Goal: Information Seeking & Learning: Learn about a topic

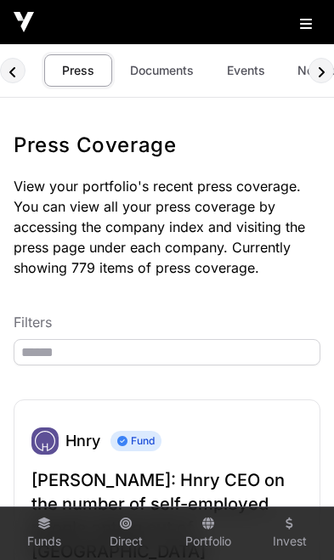
click at [210, 535] on link "Portfolio" at bounding box center [208, 534] width 68 height 46
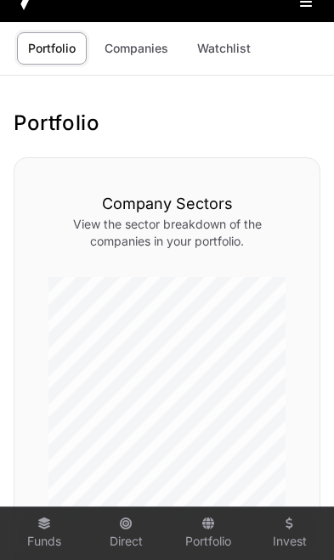
scroll to position [26, 0]
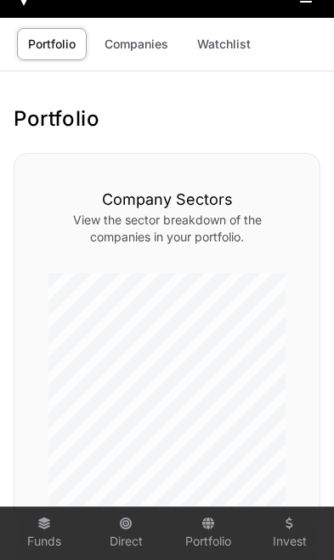
click at [143, 46] on link "Companies" at bounding box center [136, 44] width 86 height 32
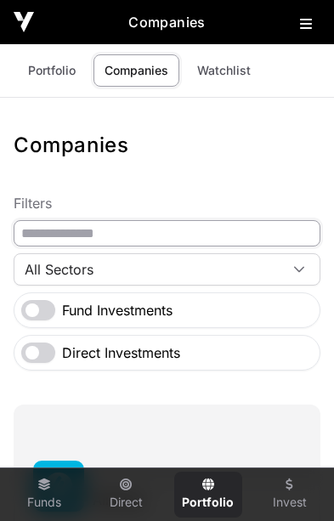
click at [102, 235] on input "text" at bounding box center [167, 233] width 307 height 26
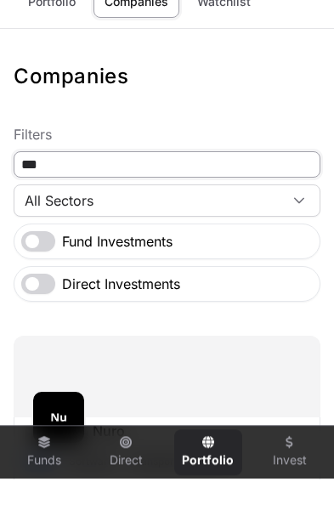
type input "***"
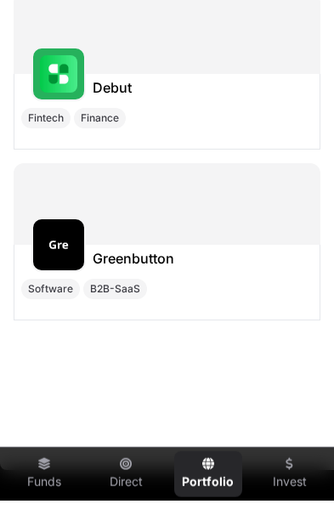
scroll to position [393, 0]
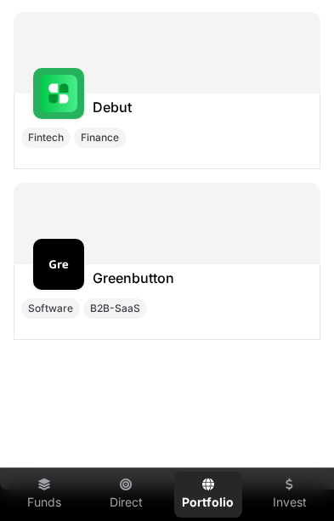
click at [206, 291] on div "Greenbutton" at bounding box center [166, 277] width 305 height 27
click at [149, 274] on h1 "Greenbutton" at bounding box center [134, 278] width 82 height 20
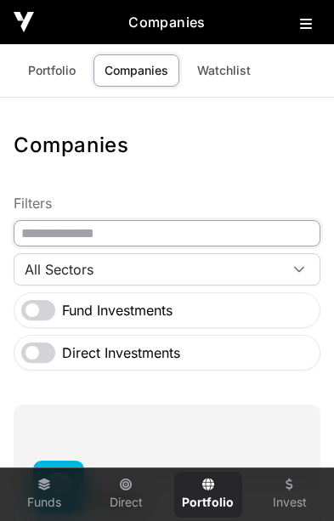
click at [162, 233] on input "text" at bounding box center [167, 233] width 307 height 26
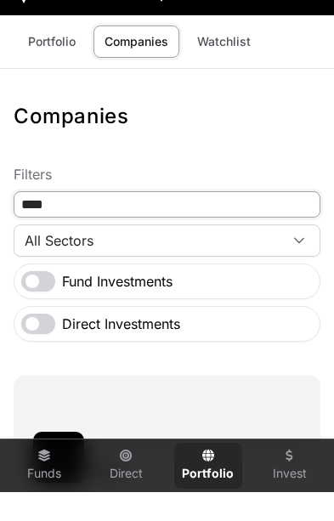
type input "****"
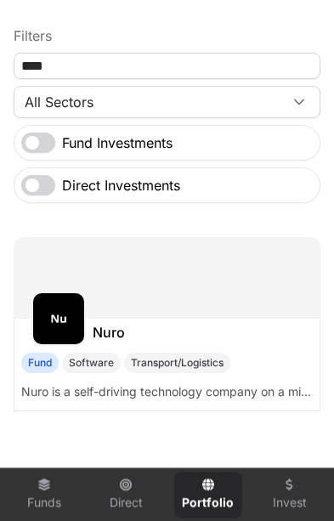
scroll to position [166, 0]
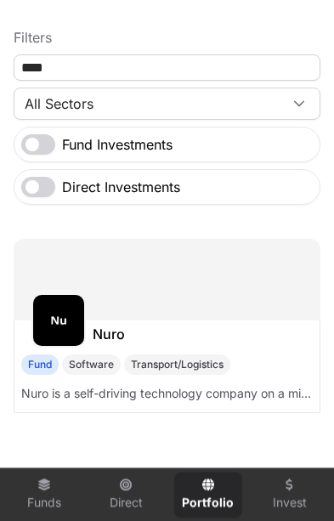
click at [252, 396] on p "Nuro is a self-driving technology company on a mission to make autonomy accessi…" at bounding box center [166, 393] width 291 height 17
click at [76, 333] on img at bounding box center [58, 320] width 37 height 37
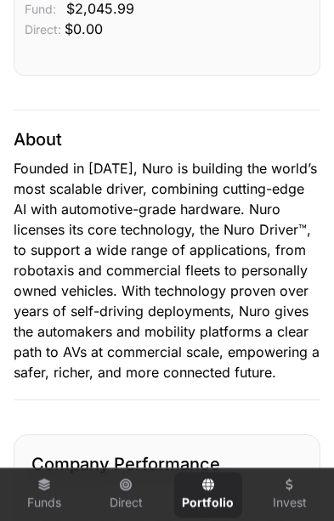
scroll to position [1205, 0]
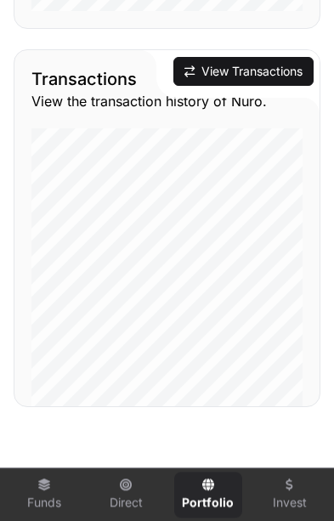
click at [249, 71] on button "View Transactions" at bounding box center [243, 71] width 140 height 29
